Goal: Find specific page/section: Find specific page/section

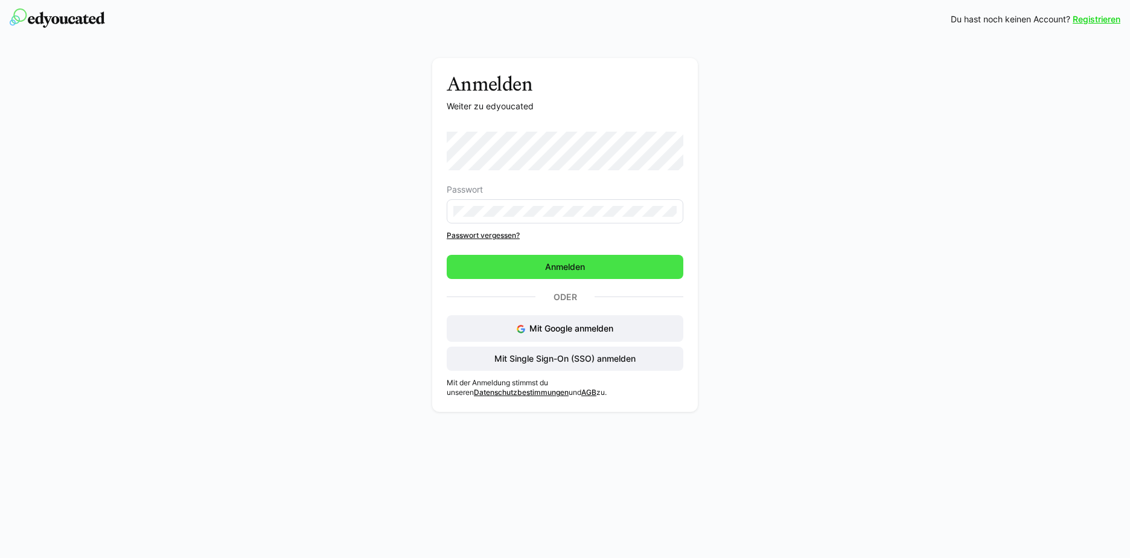
click at [589, 274] on span "Anmelden" at bounding box center [565, 267] width 237 height 24
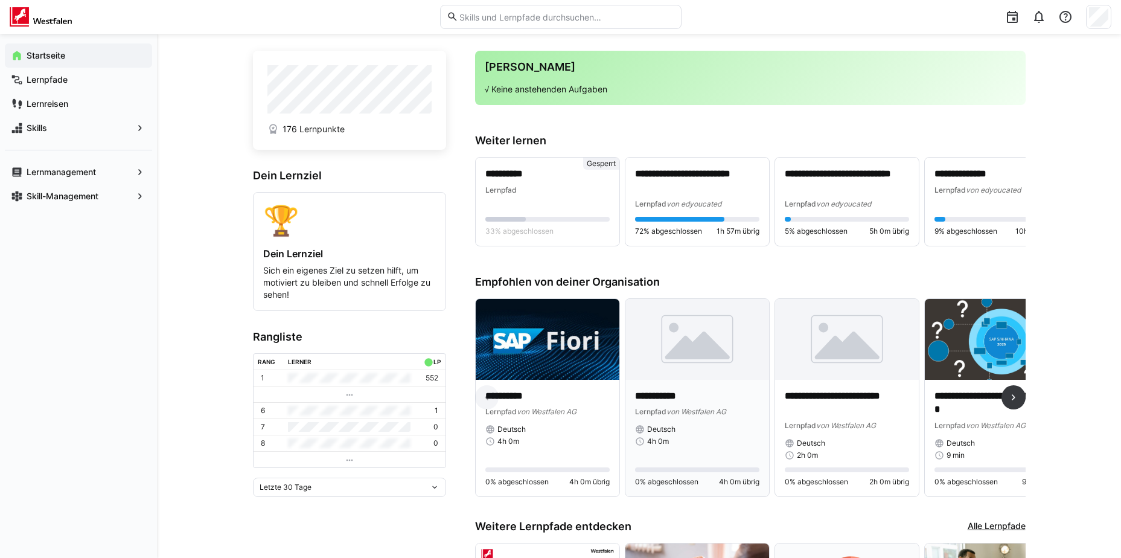
scroll to position [20, 0]
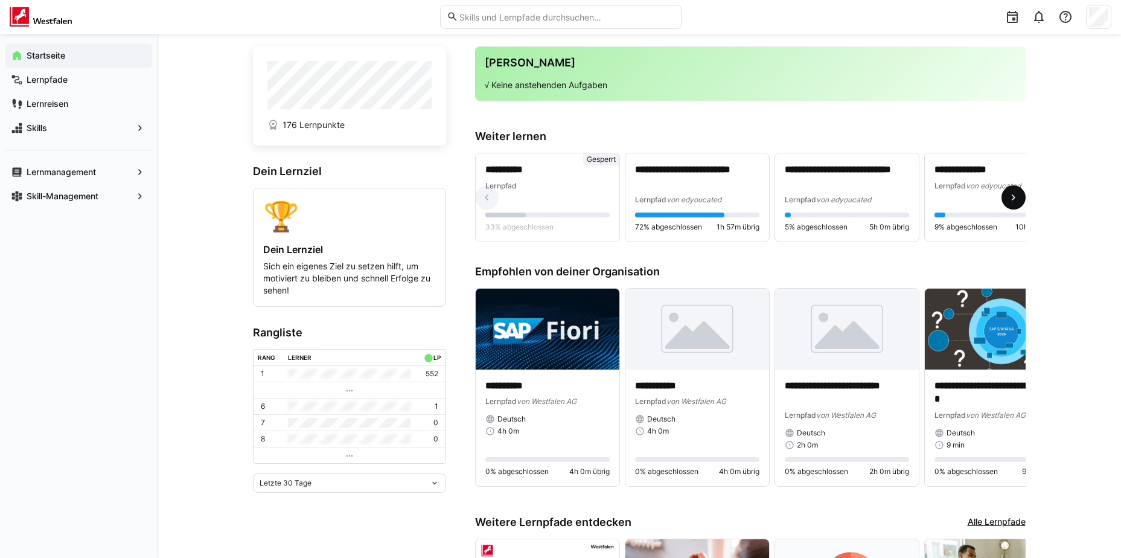
click at [1018, 197] on eds-icon at bounding box center [1014, 197] width 12 height 12
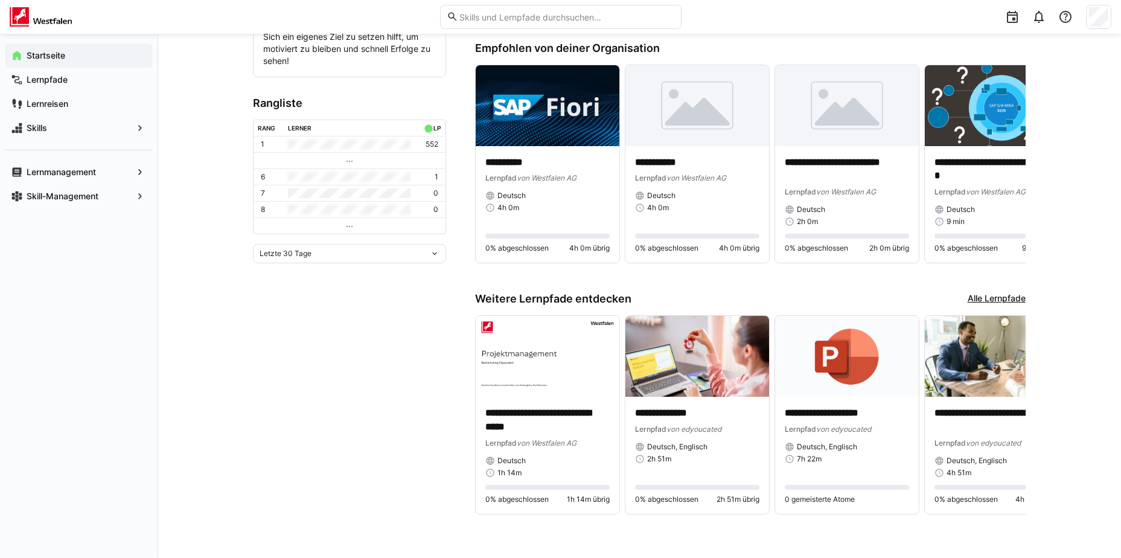
scroll to position [251, 0]
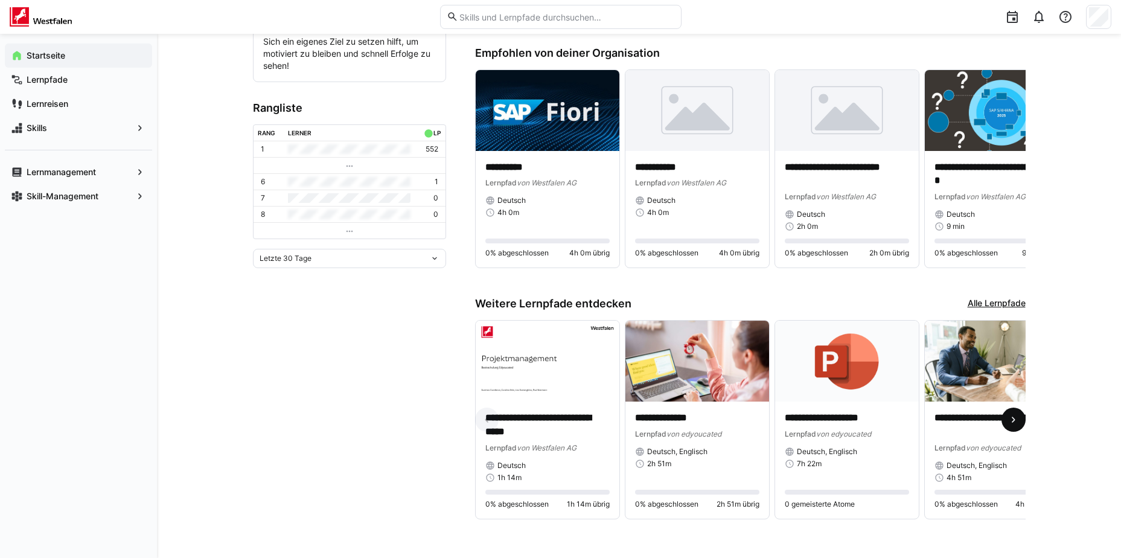
click at [1010, 423] on span at bounding box center [1014, 420] width 24 height 24
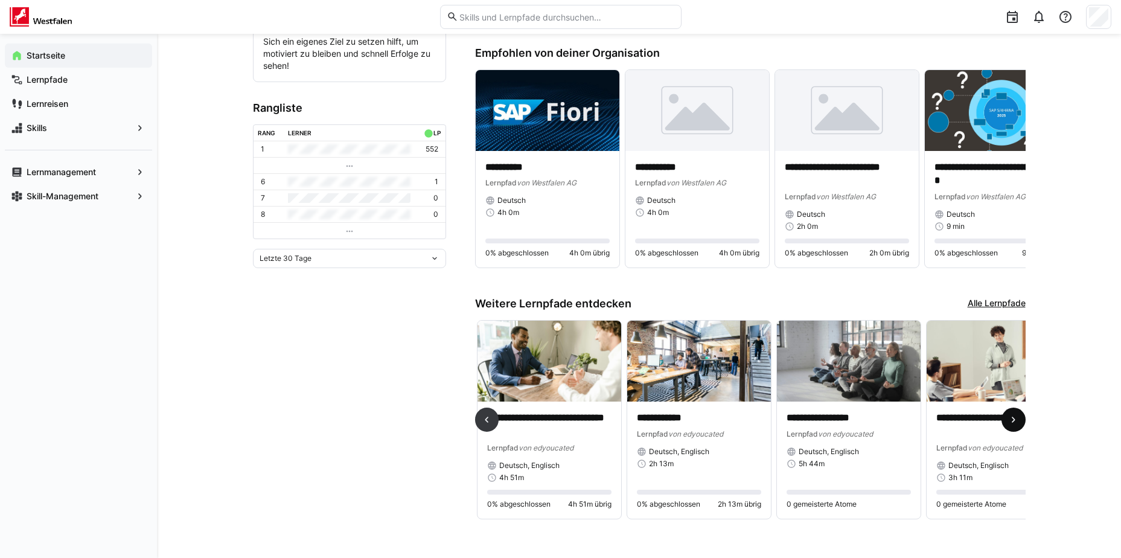
scroll to position [0, 449]
click at [1011, 423] on eds-icon at bounding box center [1014, 420] width 12 height 12
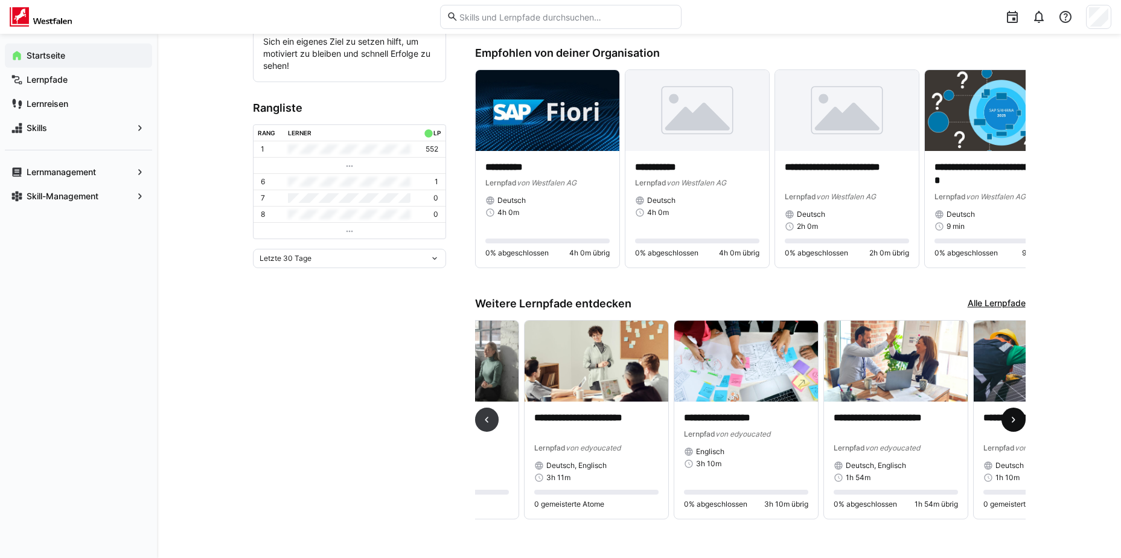
scroll to position [0, 899]
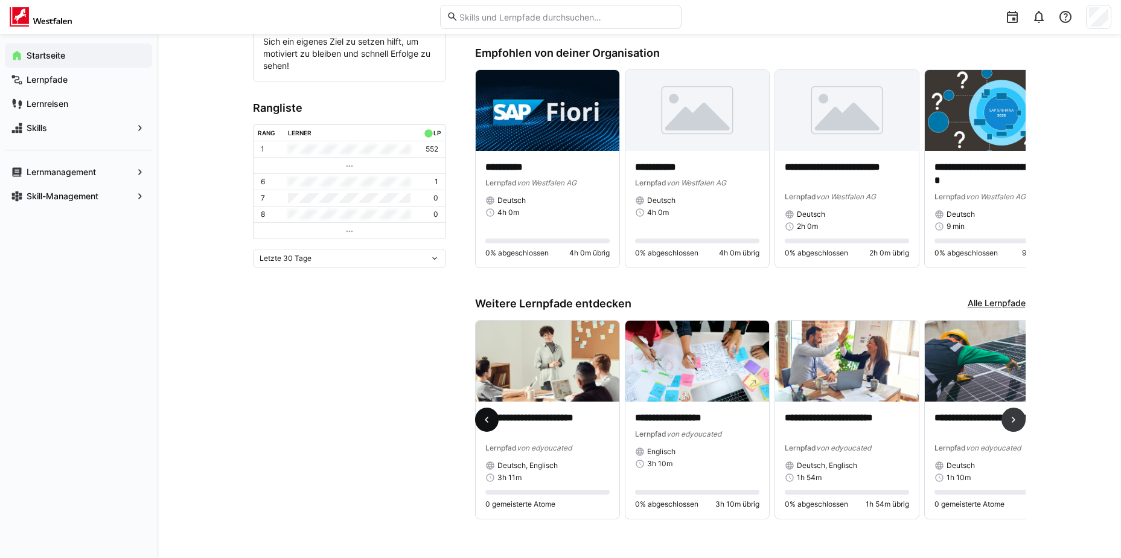
click at [492, 408] on span at bounding box center [487, 420] width 24 height 24
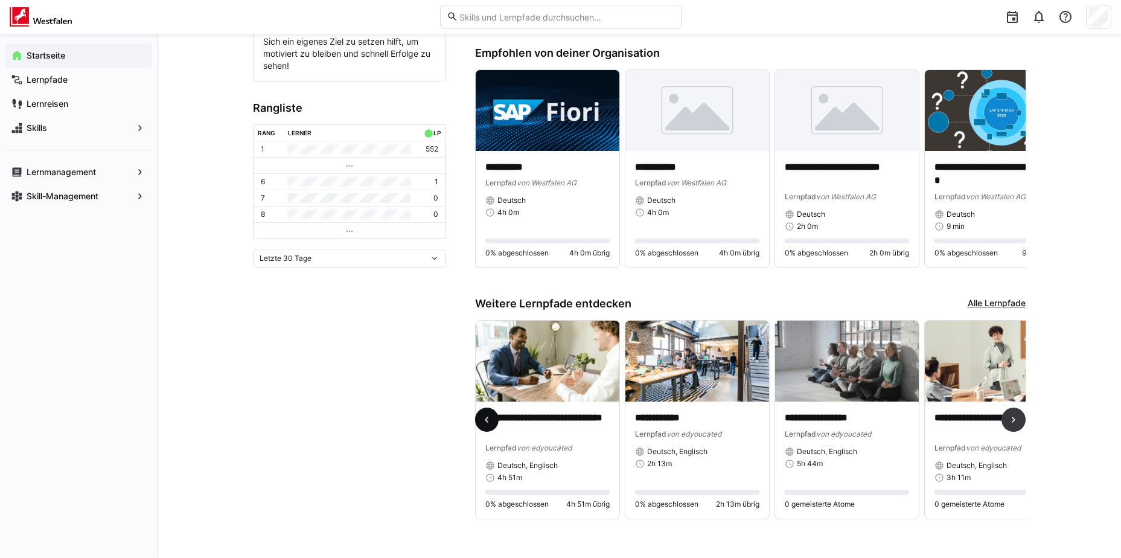
click at [492, 408] on span at bounding box center [487, 420] width 24 height 24
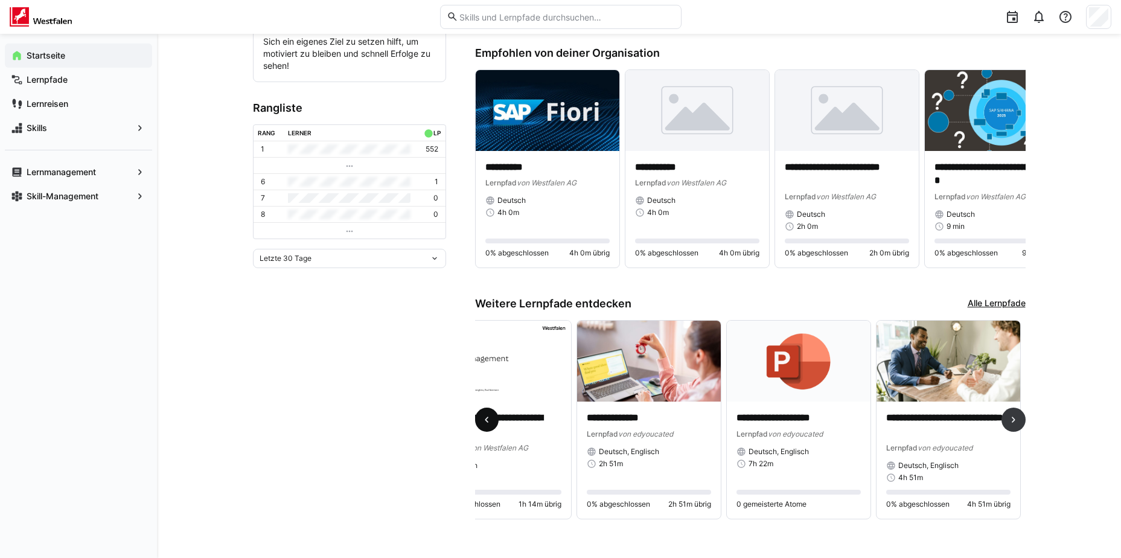
scroll to position [0, 0]
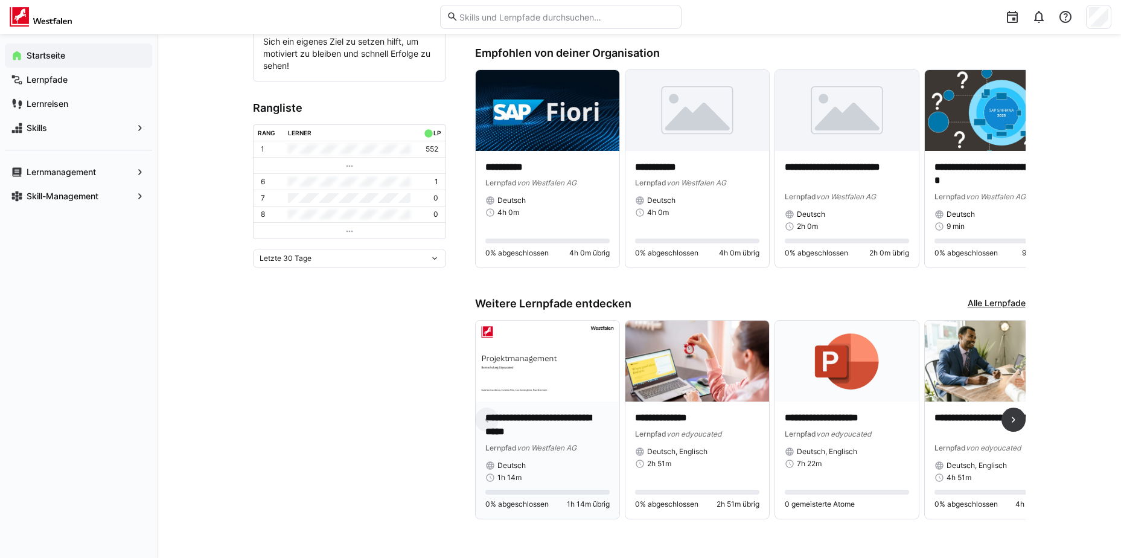
click at [553, 382] on img at bounding box center [548, 361] width 144 height 81
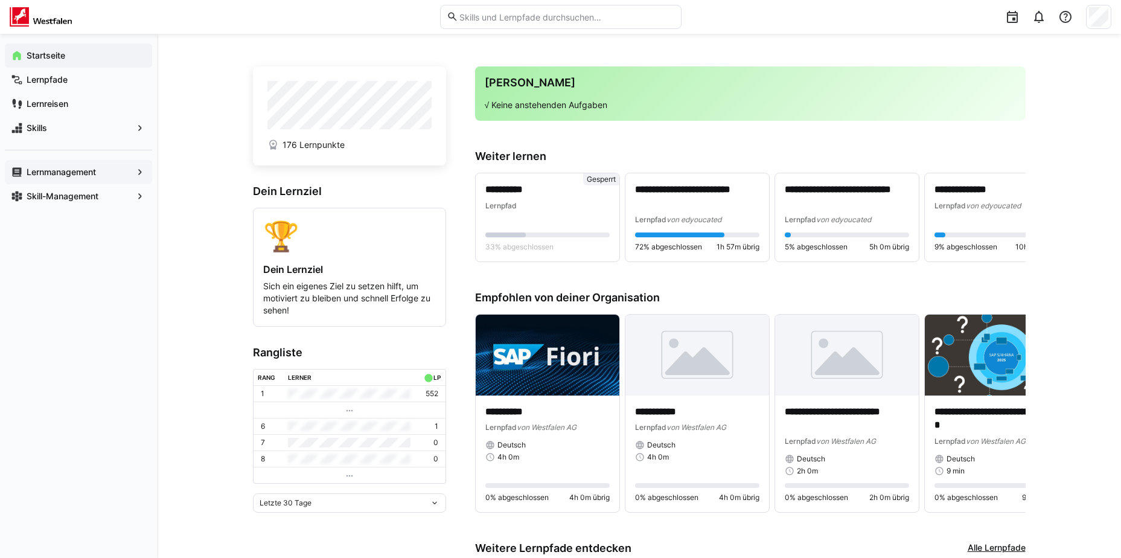
click at [98, 167] on span "Lernmanagement" at bounding box center [78, 172] width 107 height 12
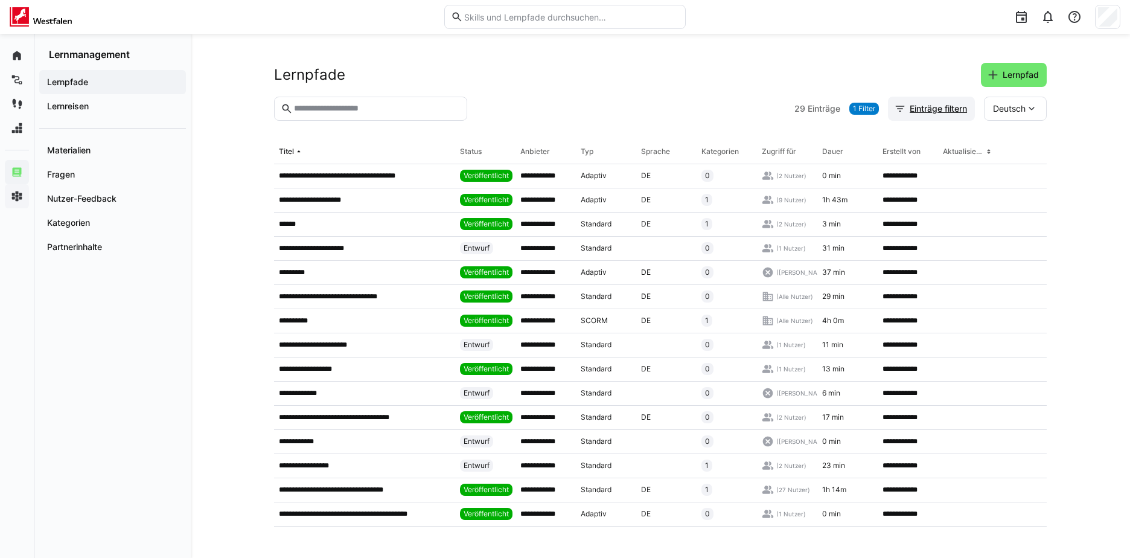
click at [923, 110] on span "Einträge filtern" at bounding box center [938, 109] width 61 height 12
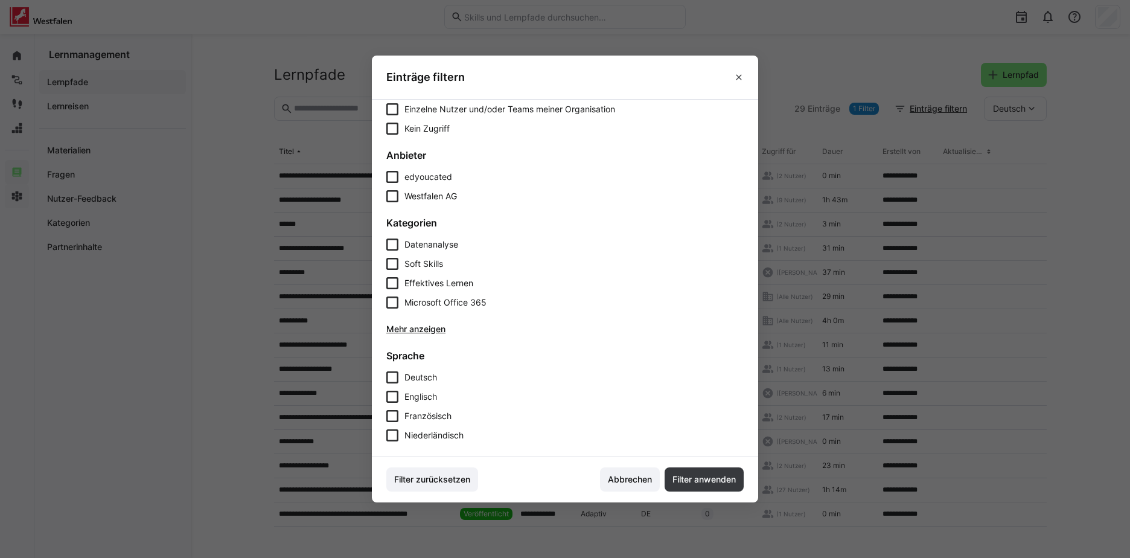
scroll to position [322, 0]
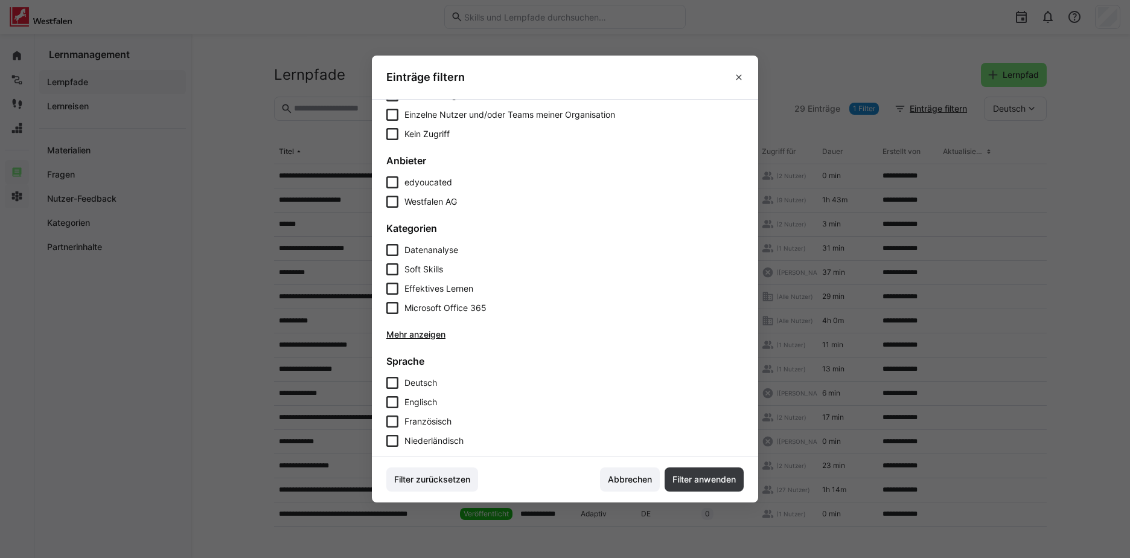
click at [394, 204] on icon at bounding box center [392, 202] width 12 height 12
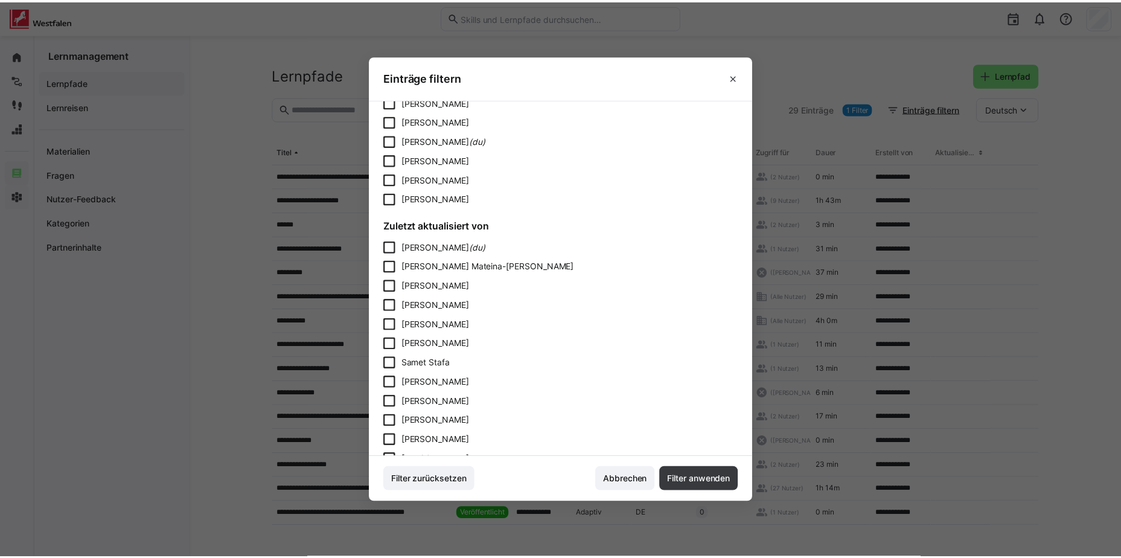
scroll to position [890, 0]
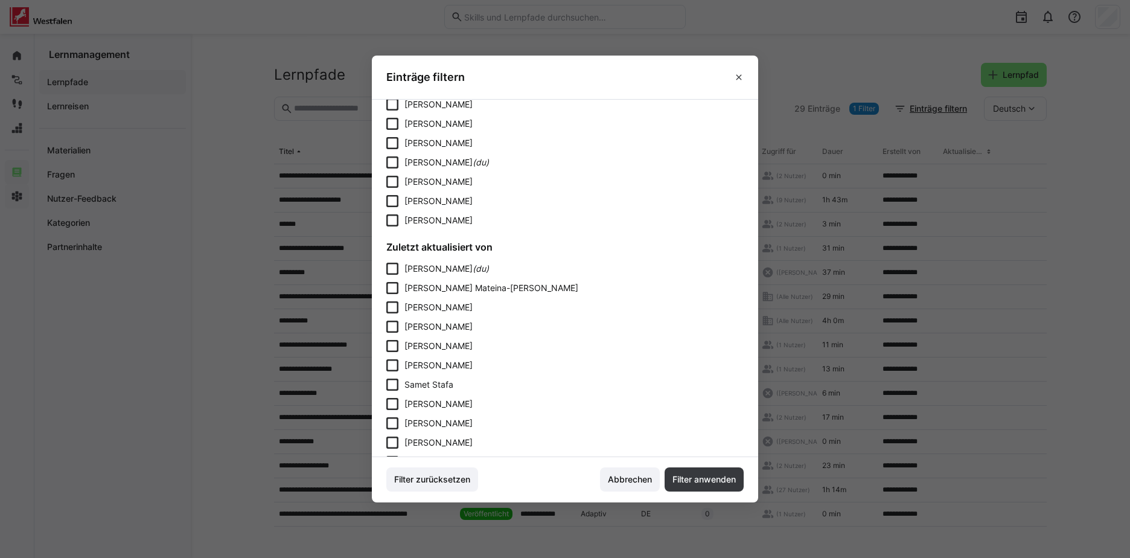
click at [399, 159] on eds-checkbox "[PERSON_NAME] (du)" at bounding box center [565, 162] width 358 height 12
click at [693, 475] on span "Filter anwenden" at bounding box center [704, 479] width 67 height 12
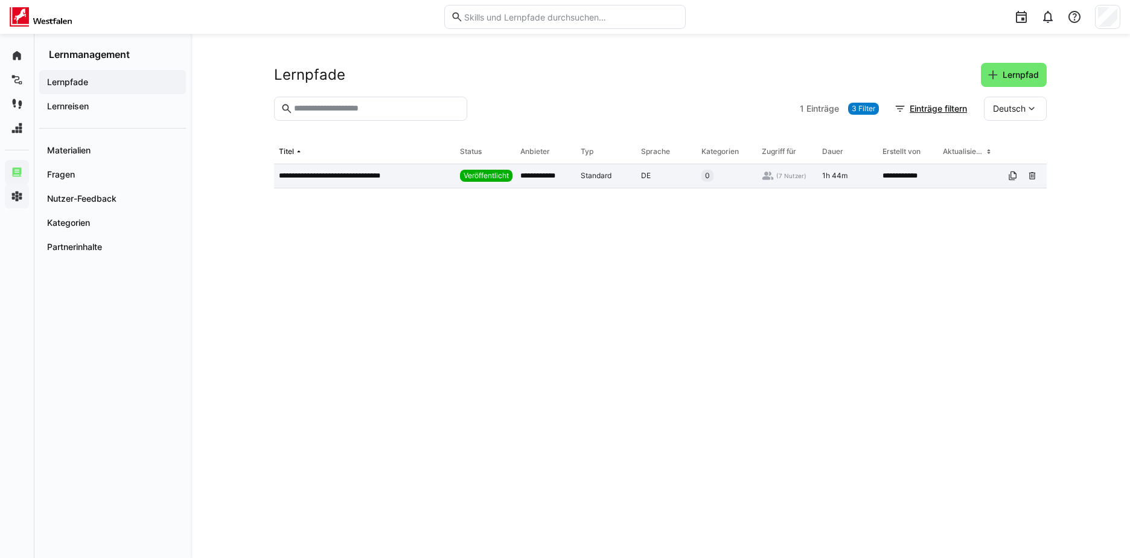
click at [335, 175] on p "**********" at bounding box center [346, 176] width 134 height 10
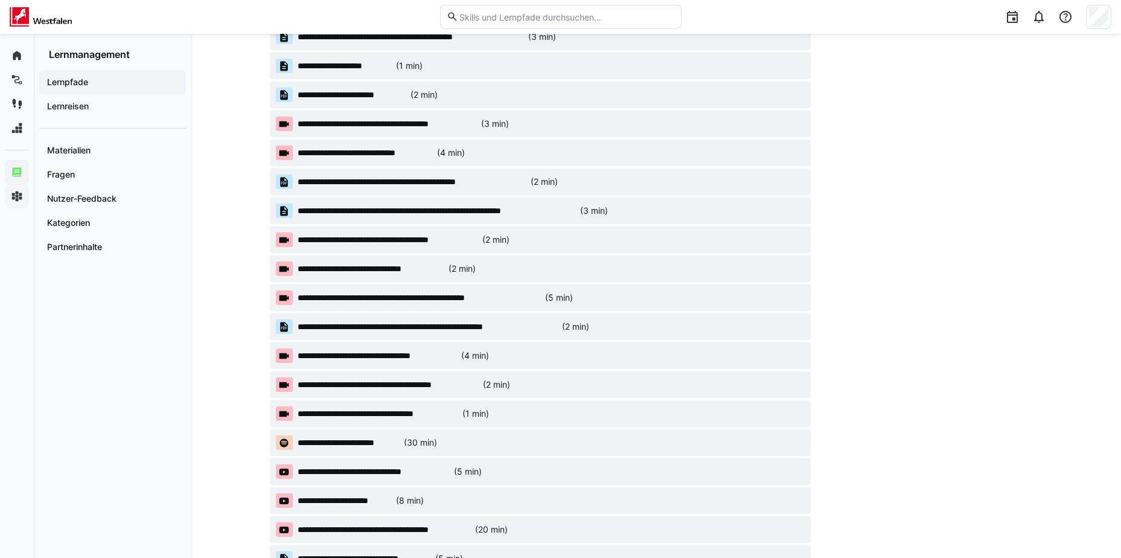
scroll to position [805, 0]
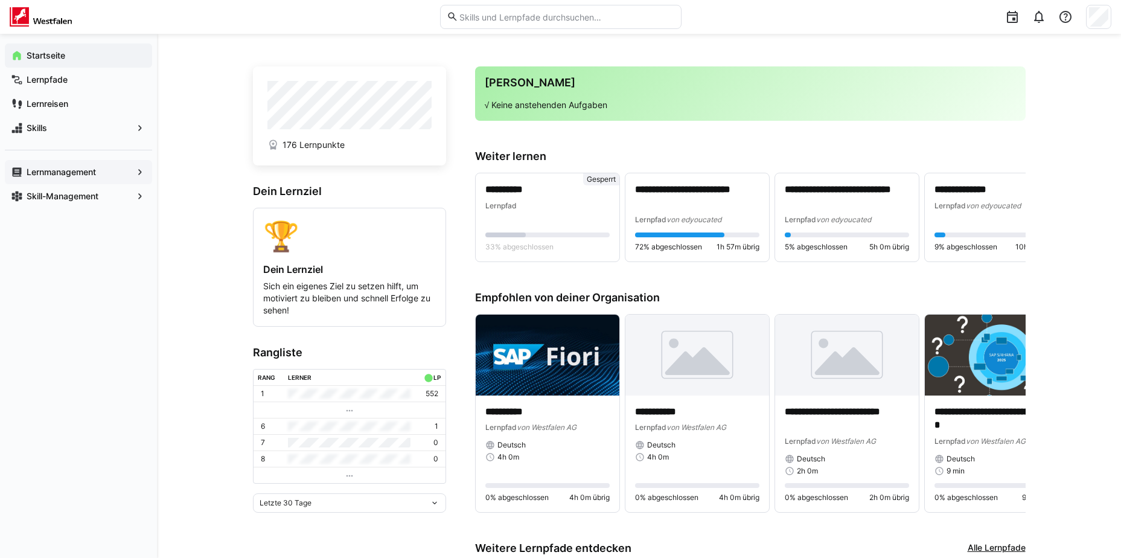
click at [0, 0] on app-navigation-label "Lernmanagement" at bounding box center [0, 0] width 0 height 0
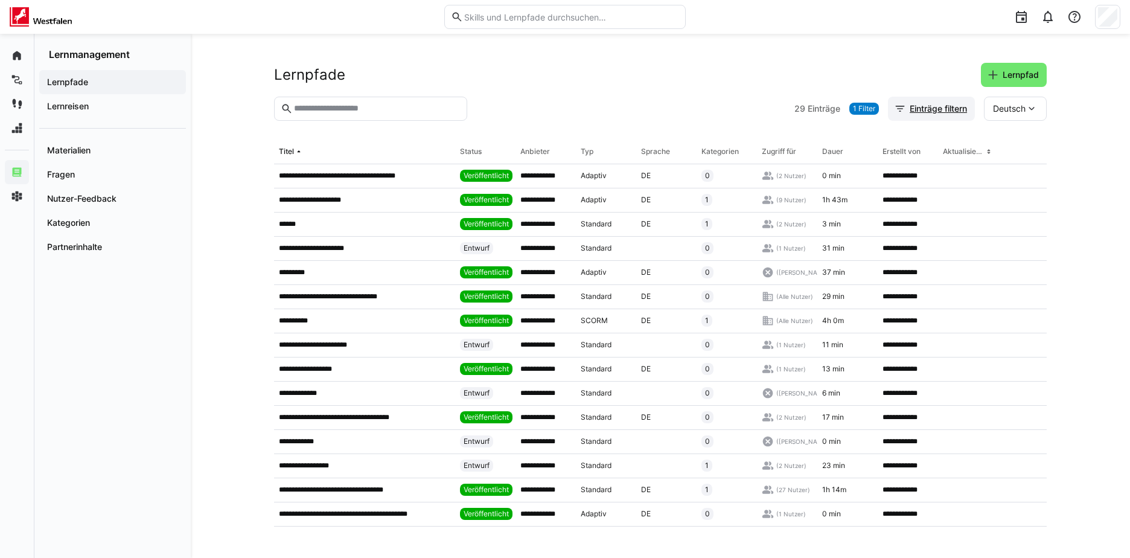
click at [931, 106] on span "Einträge filtern" at bounding box center [938, 109] width 61 height 12
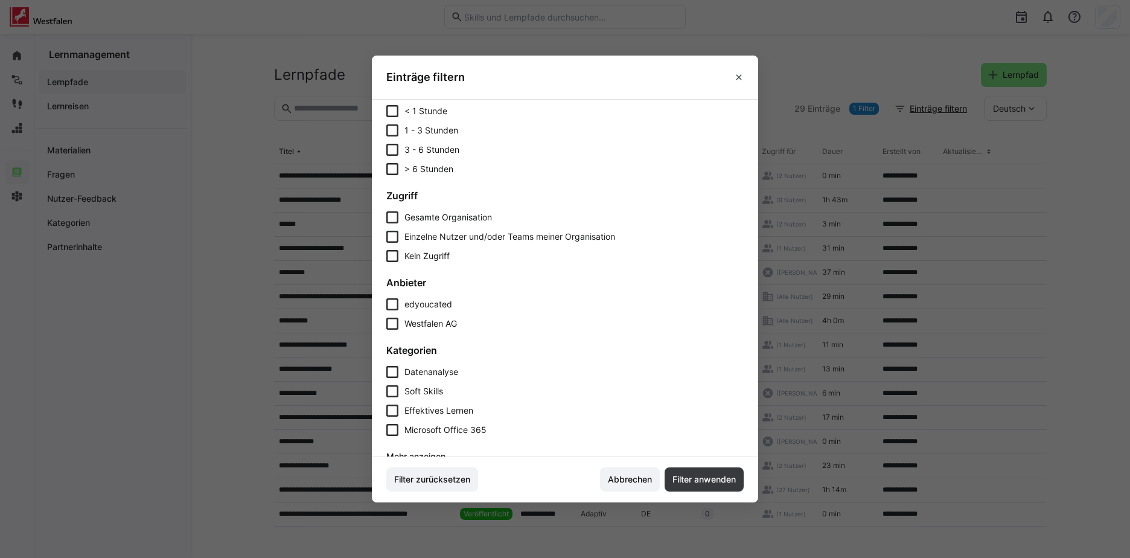
scroll to position [201, 0]
click at [396, 301] on icon at bounding box center [392, 303] width 12 height 12
click at [398, 303] on eds-checkbox "edyoucated" at bounding box center [565, 303] width 358 height 12
click at [399, 321] on eds-checkbox "Westfalen AG" at bounding box center [565, 322] width 358 height 12
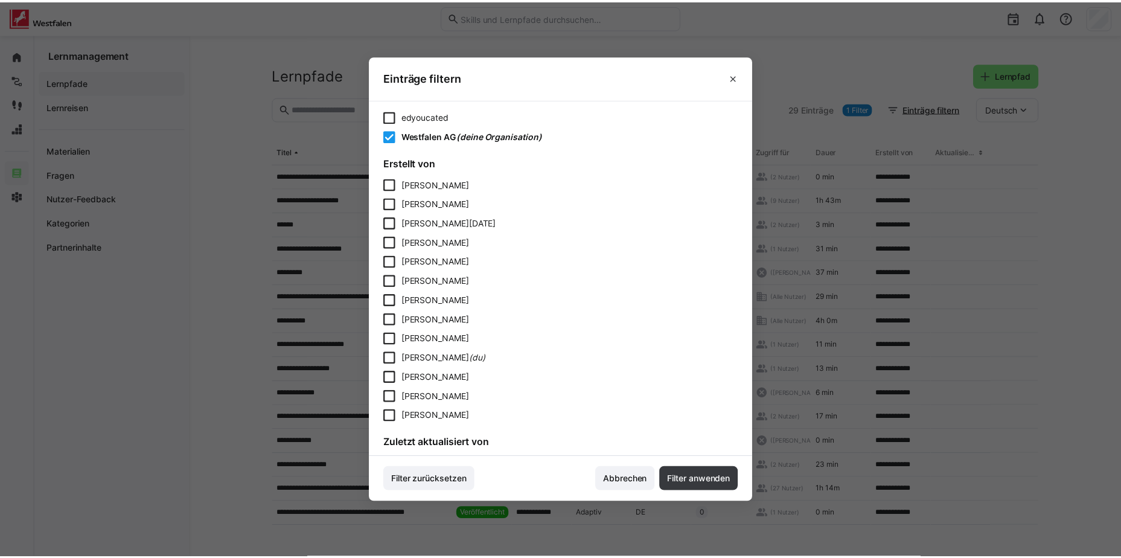
scroll to position [705, 0]
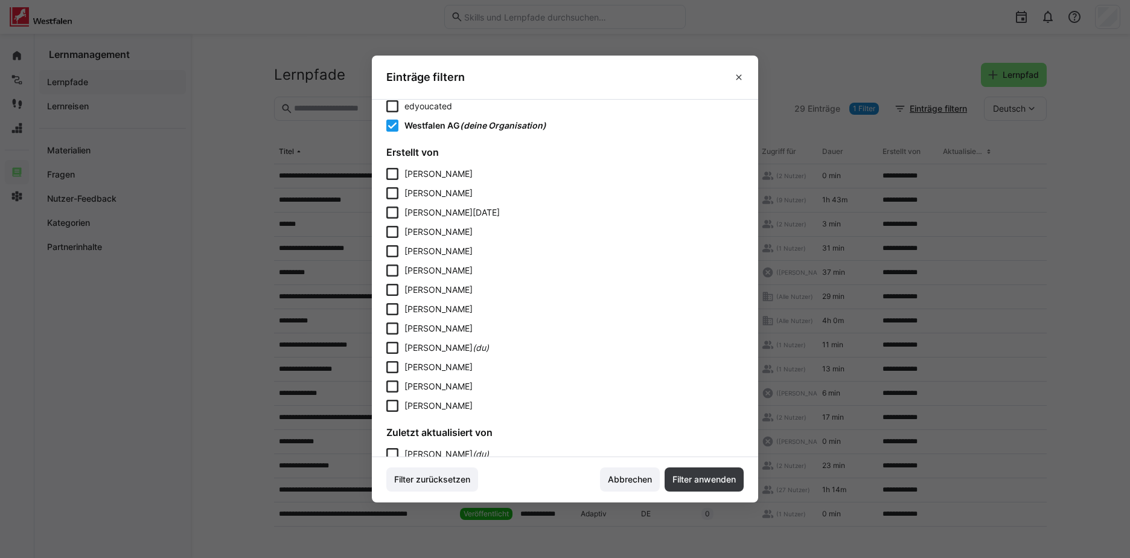
click at [397, 347] on icon at bounding box center [392, 348] width 12 height 12
click at [700, 484] on span "Filter anwenden" at bounding box center [704, 479] width 67 height 12
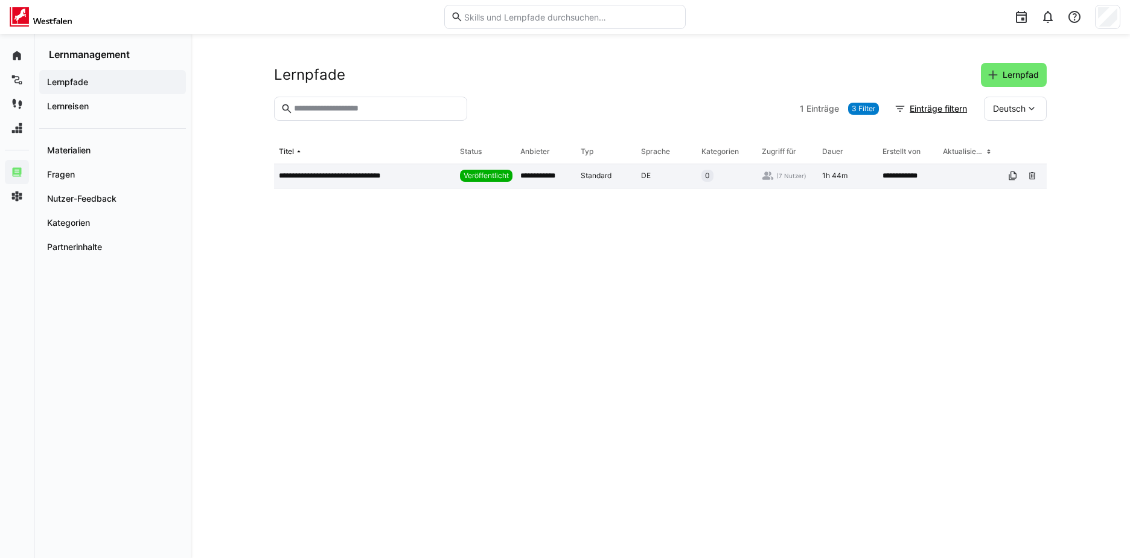
click at [385, 176] on p "**********" at bounding box center [346, 176] width 134 height 10
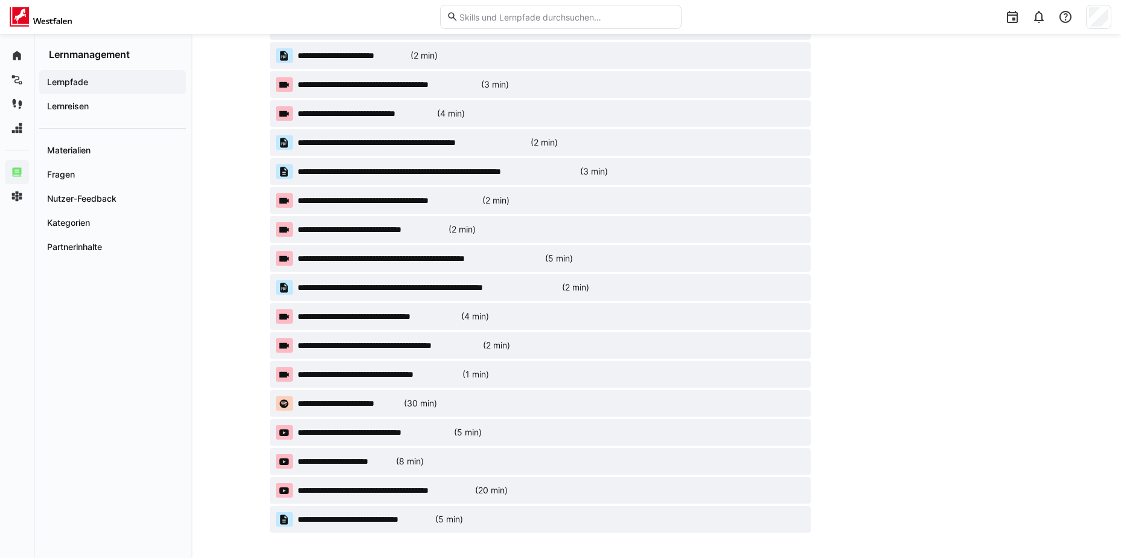
scroll to position [805, 0]
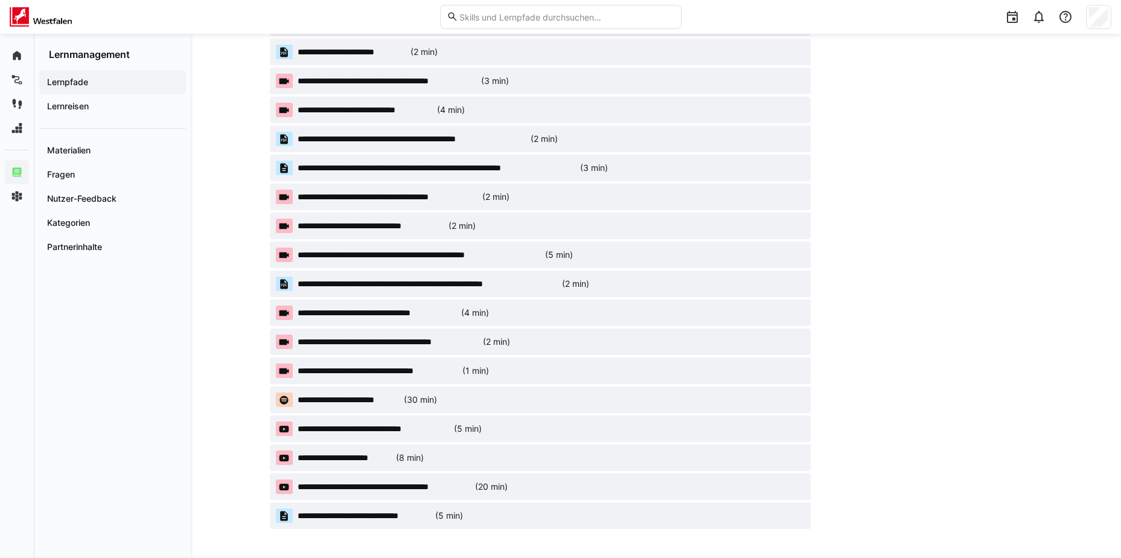
click at [585, 276] on app-material-badge "**********" at bounding box center [540, 284] width 541 height 27
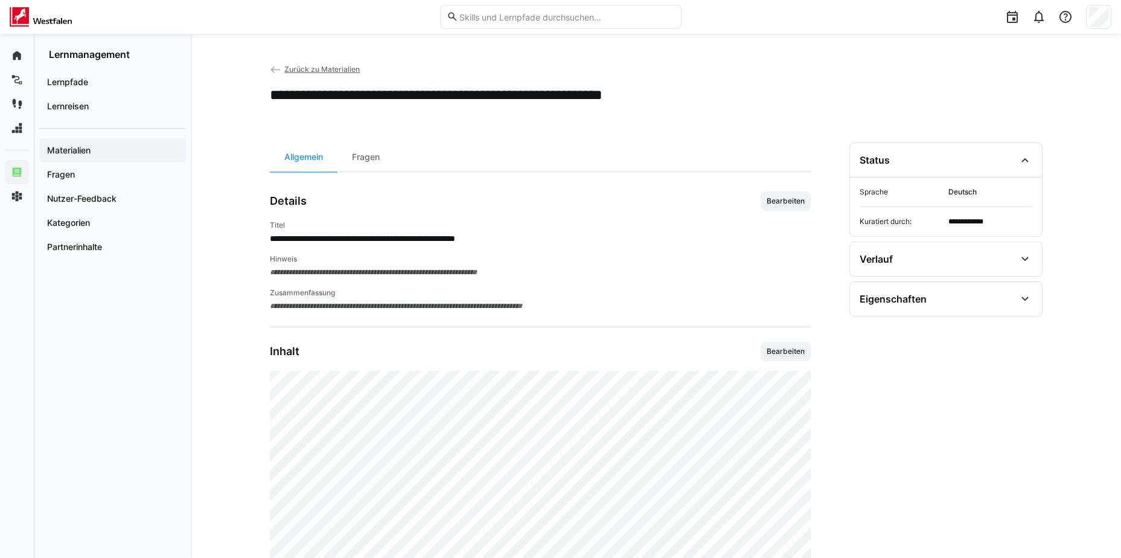
click at [271, 70] on eds-icon at bounding box center [276, 70] width 12 height 12
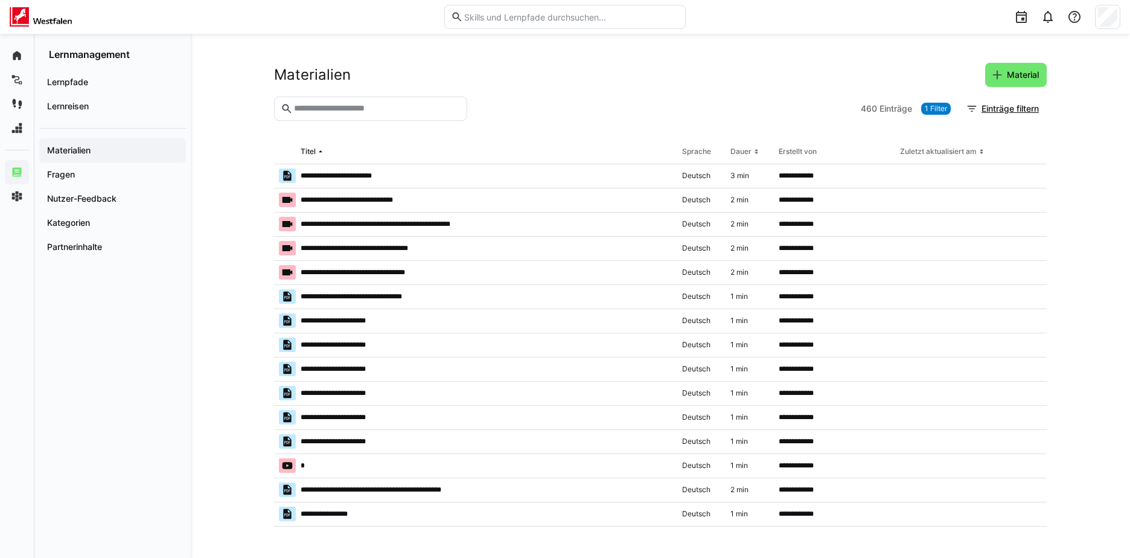
click at [1105, 351] on div "**********" at bounding box center [661, 296] width 940 height 524
drag, startPoint x: 977, startPoint y: 290, endPoint x: 908, endPoint y: -18, distance: 316.3
